Goal: Task Accomplishment & Management: Use online tool/utility

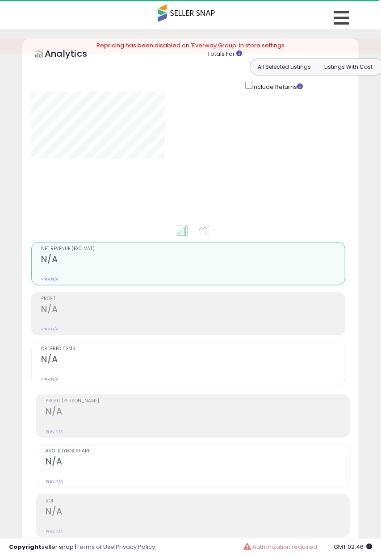
select select "**"
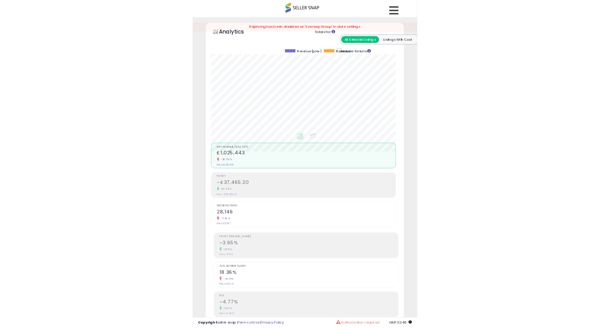
scroll to position [183, 327]
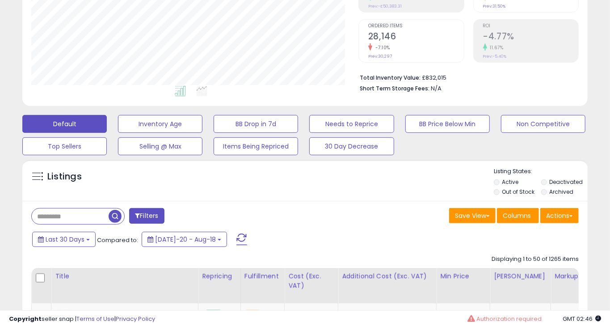
click at [59, 219] on input "text" at bounding box center [70, 216] width 77 height 16
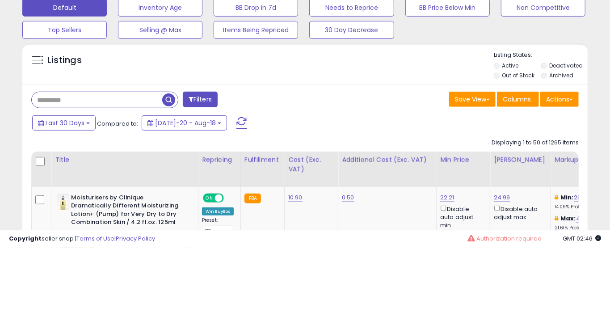
scroll to position [233, 0]
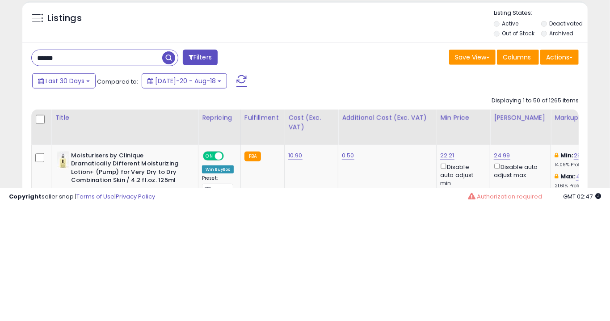
type input "******"
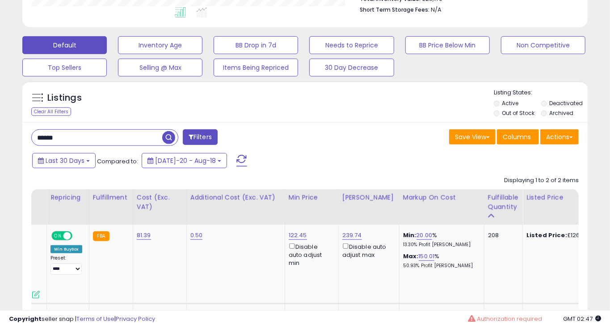
scroll to position [0, 0]
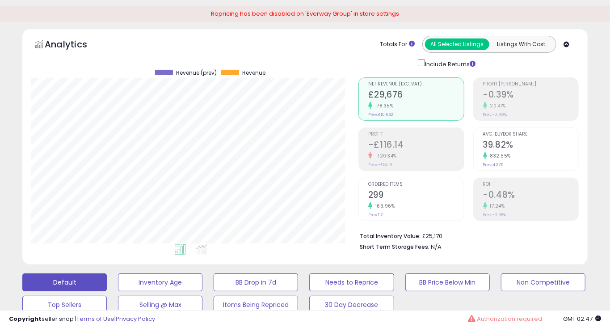
click at [381, 218] on div "Ordered Items 299 166.96% Prev: 112" at bounding box center [415, 198] width 95 height 40
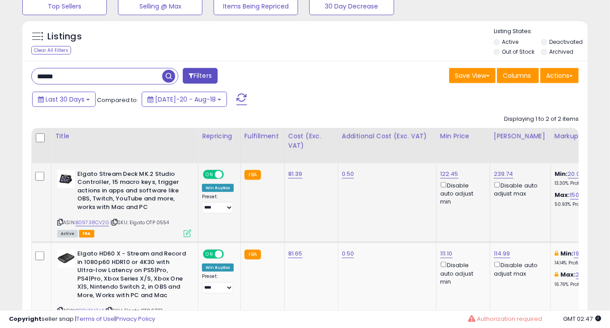
click at [184, 237] on icon at bounding box center [188, 233] width 8 height 8
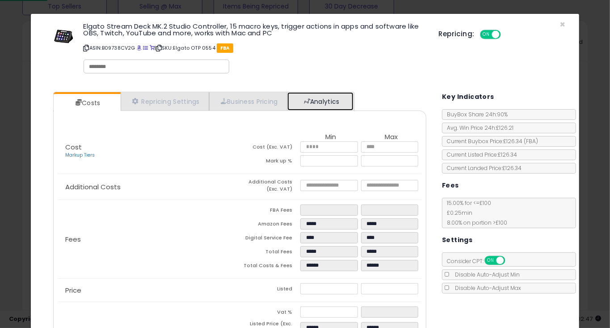
click at [323, 99] on link "Analytics" at bounding box center [320, 101] width 66 height 18
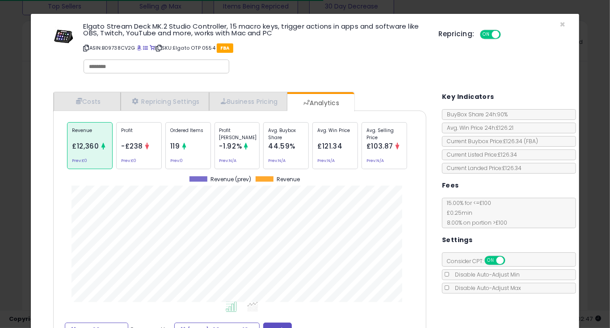
click at [185, 145] on icon at bounding box center [184, 146] width 7 height 7
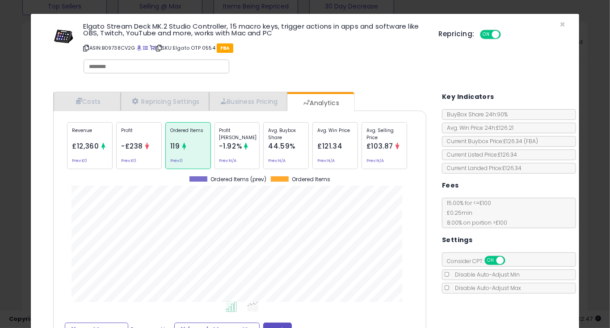
click at [11, 212] on div "× Close Elgato Stream Deck MK.2 Studio Controller, 15 macro keys, trigger actio…" at bounding box center [305, 164] width 610 height 328
